Goal: Task Accomplishment & Management: Manage account settings

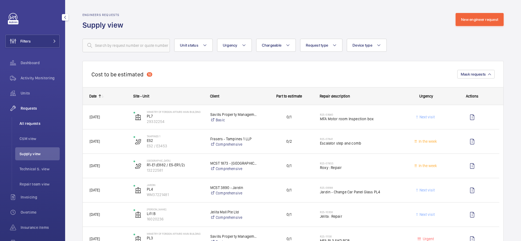
click at [26, 120] on li "All requests" at bounding box center [37, 123] width 44 height 13
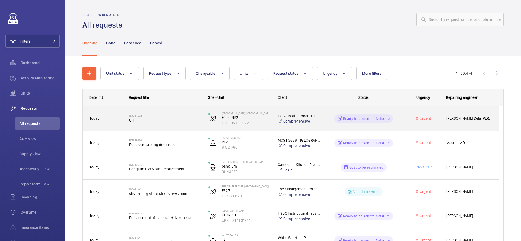
click at [185, 128] on div "R25-13578 Oil" at bounding box center [162, 119] width 79 height 24
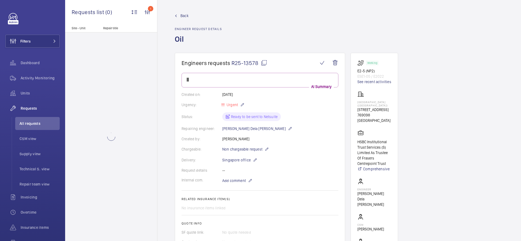
scroll to position [120, 0]
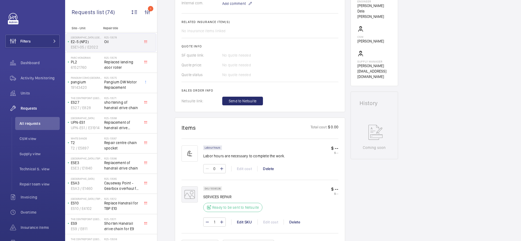
scroll to position [196, 0]
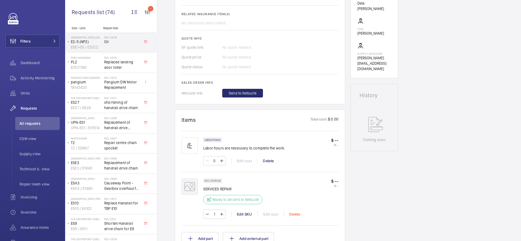
click at [290, 212] on div "Delete" at bounding box center [295, 214] width 22 height 5
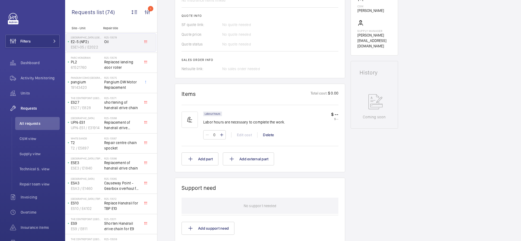
scroll to position [308, 0]
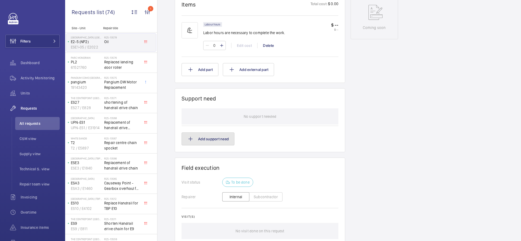
click at [209, 141] on button "Add support need" at bounding box center [208, 139] width 53 height 13
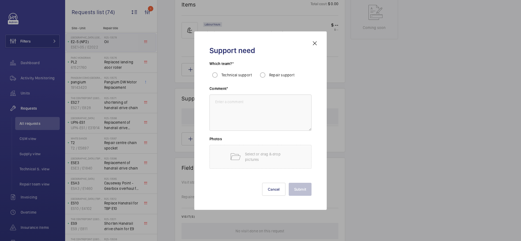
click at [314, 46] on mat-icon at bounding box center [314, 43] width 7 height 7
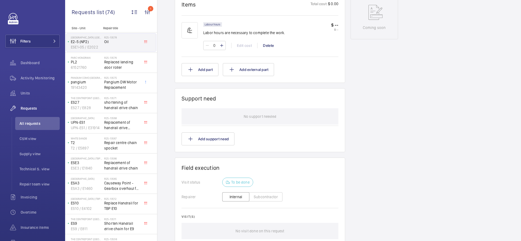
scroll to position [278, 0]
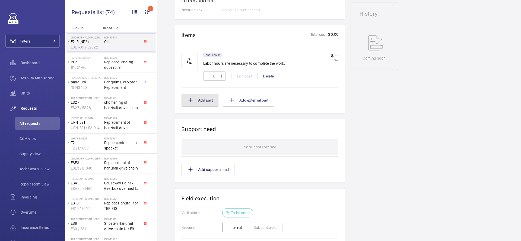
click at [199, 100] on button "Add part" at bounding box center [200, 100] width 37 height 13
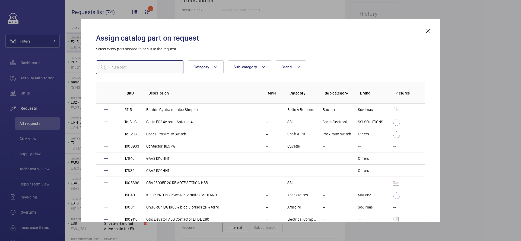
click at [137, 68] on input "text" at bounding box center [139, 68] width 87 height 14
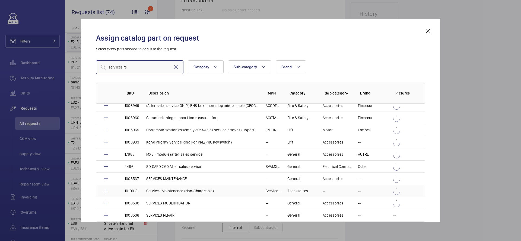
scroll to position [53, 0]
type input "services re"
click at [104, 216] on mat-icon at bounding box center [106, 215] width 7 height 7
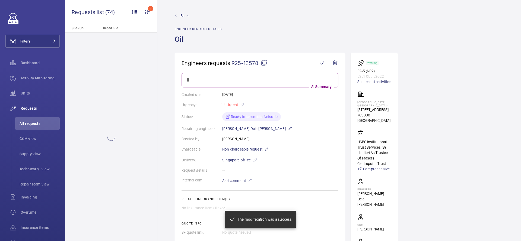
scroll to position [278, 0]
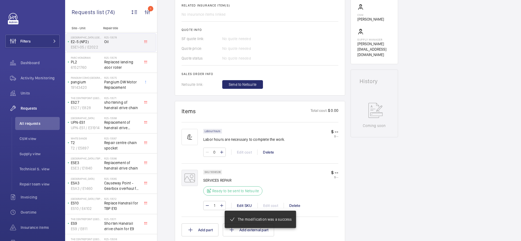
scroll to position [216, 0]
